Goal: Transaction & Acquisition: Obtain resource

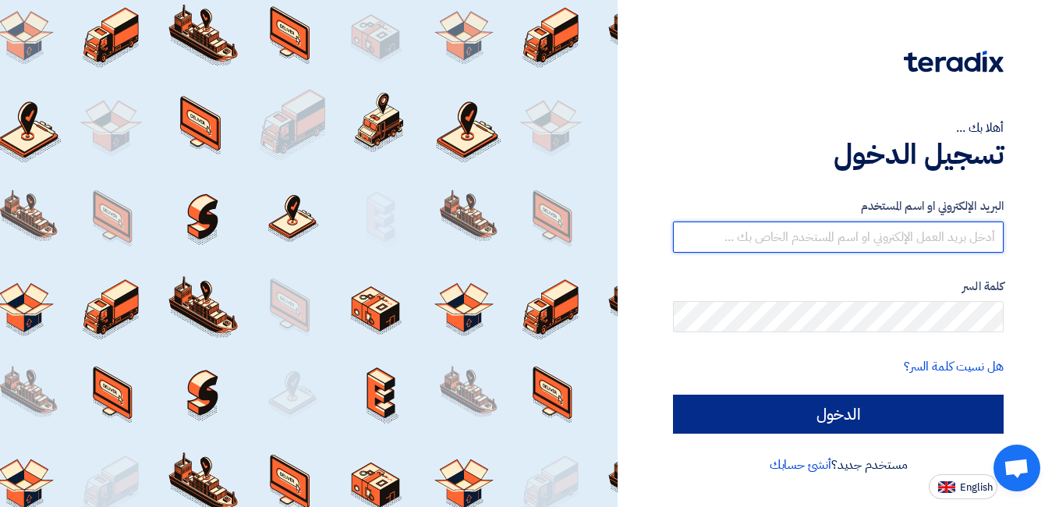
type input "[EMAIL_ADDRESS][DOMAIN_NAME]"
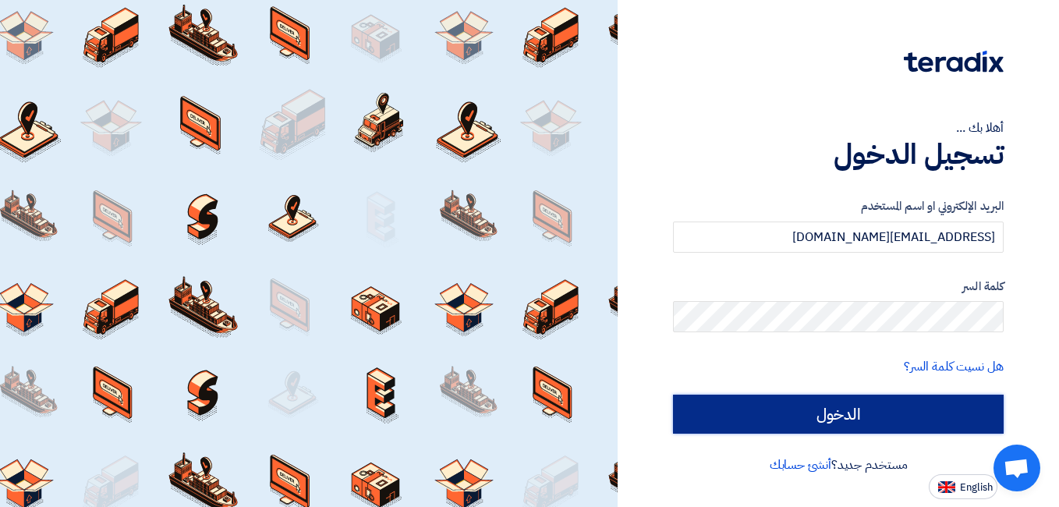
click at [814, 417] on input "الدخول" at bounding box center [838, 414] width 331 height 39
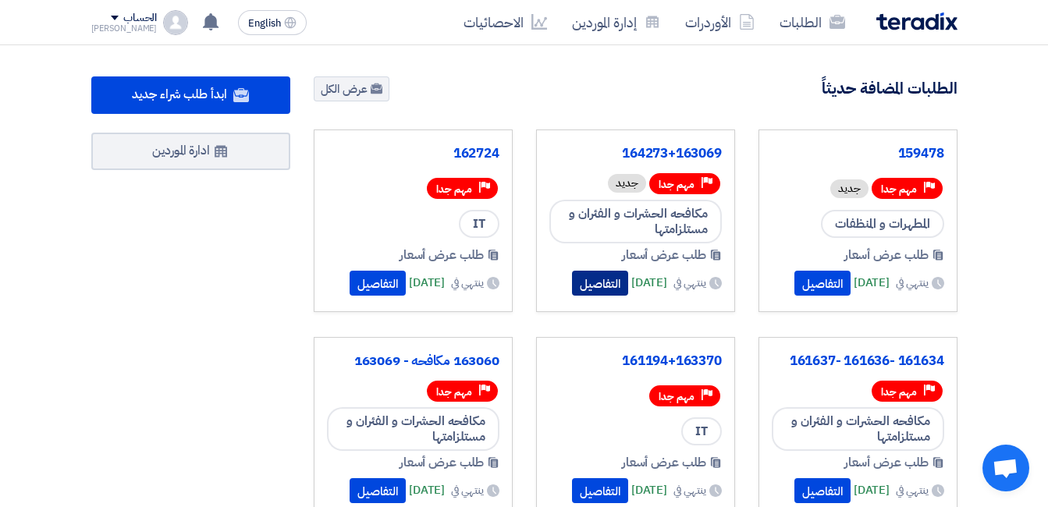
click at [579, 290] on button "التفاصيل" at bounding box center [600, 283] width 56 height 25
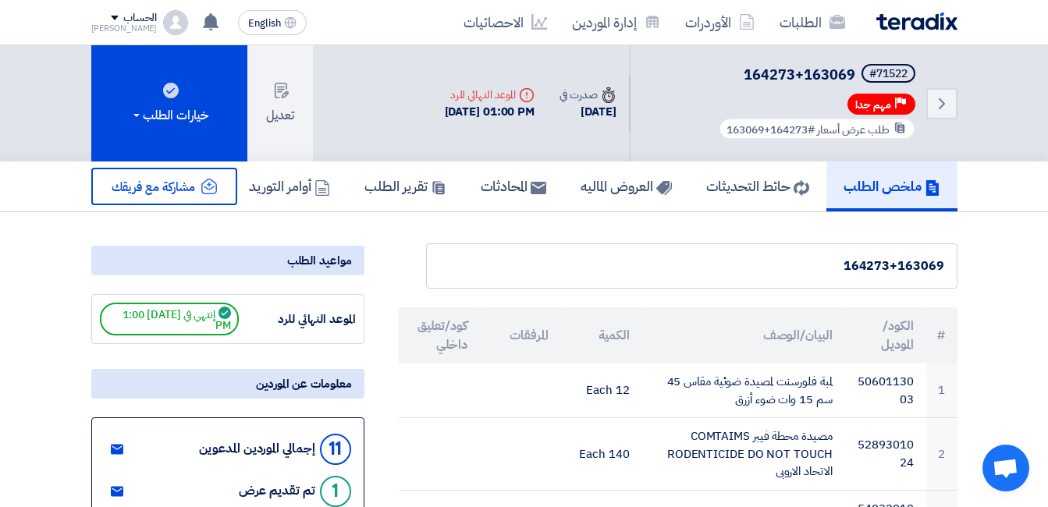
click at [928, 267] on div "164273+163069" at bounding box center [691, 266] width 505 height 19
copy div "163069"
click at [860, 268] on div "164273+163069" at bounding box center [691, 266] width 505 height 19
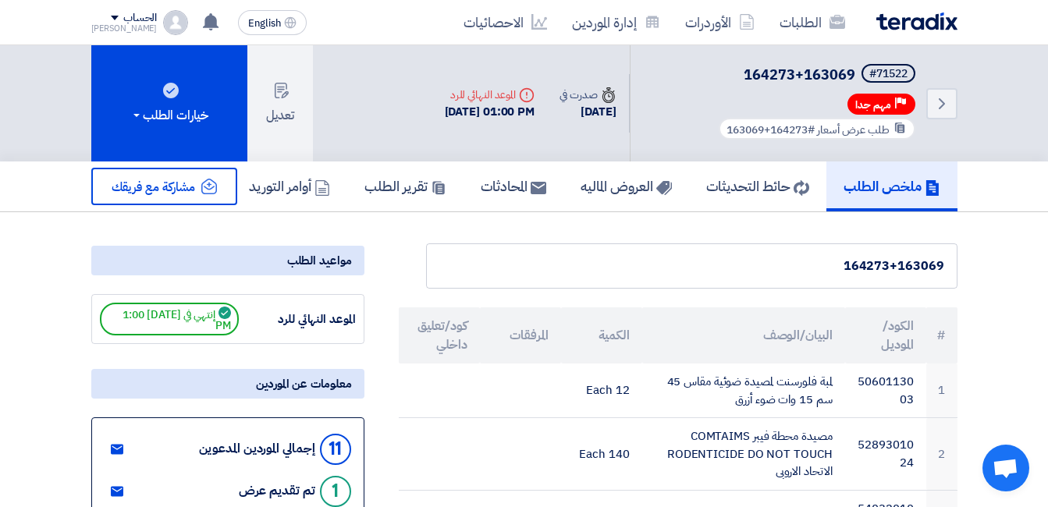
click at [860, 268] on div "164273+163069" at bounding box center [691, 266] width 505 height 19
copy div "164273"
click at [876, 268] on div "164273+163069" at bounding box center [691, 266] width 505 height 19
click at [633, 187] on h5 "العروض الماليه" at bounding box center [625, 186] width 91 height 18
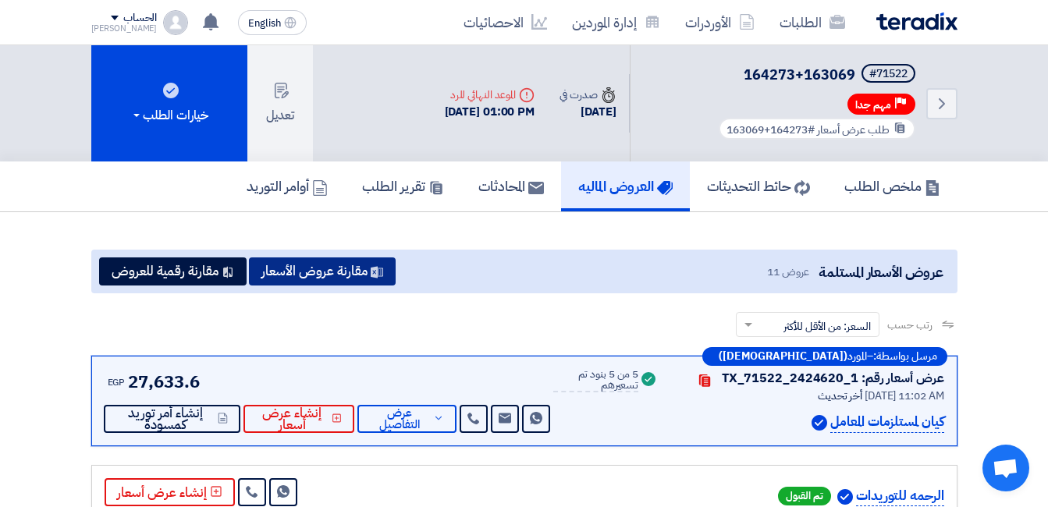
click at [313, 277] on button "مقارنة عروض الأسعار" at bounding box center [322, 271] width 147 height 28
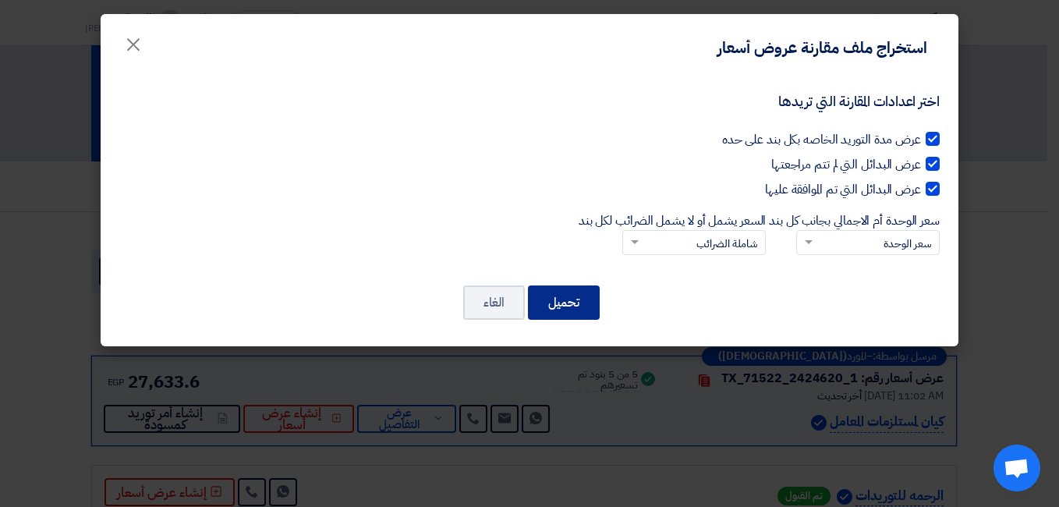
click at [569, 300] on button "تحميل" at bounding box center [564, 302] width 72 height 34
